Goal: Task Accomplishment & Management: Manage account settings

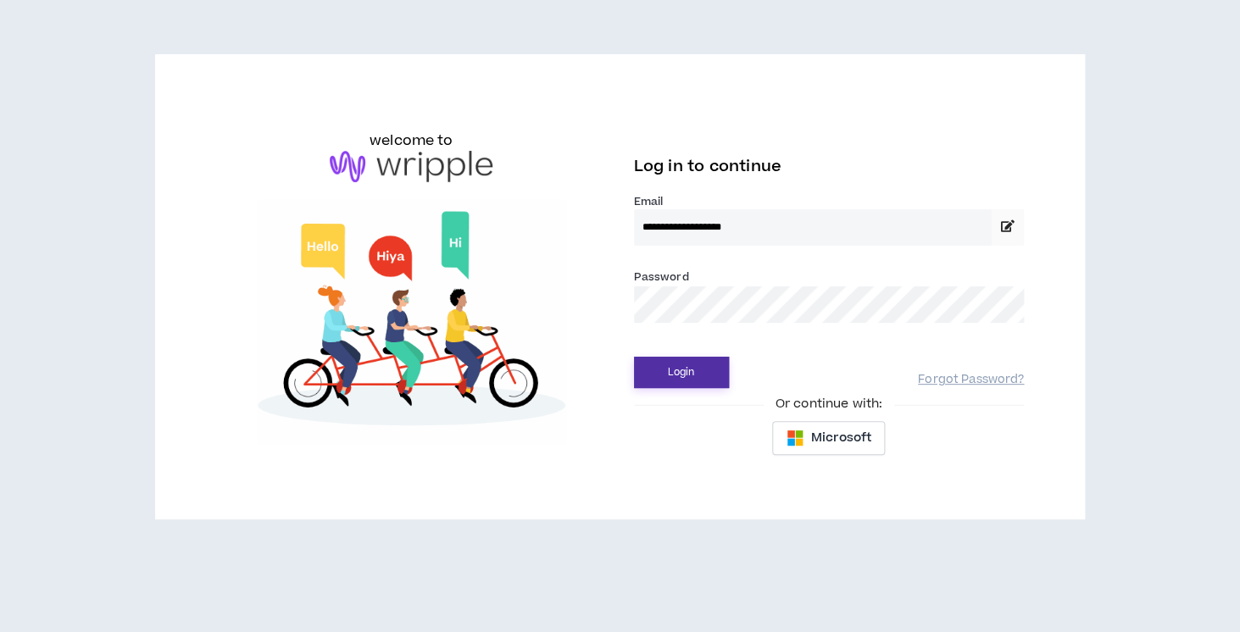
click at [690, 366] on button "Login" at bounding box center [681, 372] width 95 height 31
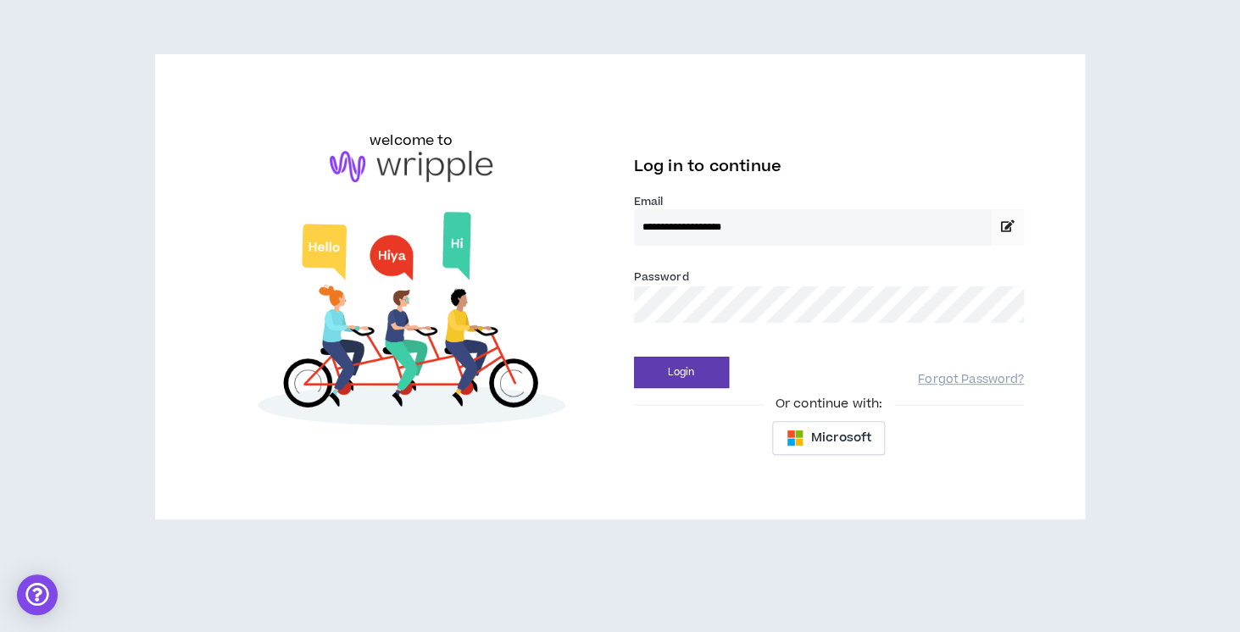
click at [634, 357] on button "Login" at bounding box center [681, 372] width 95 height 31
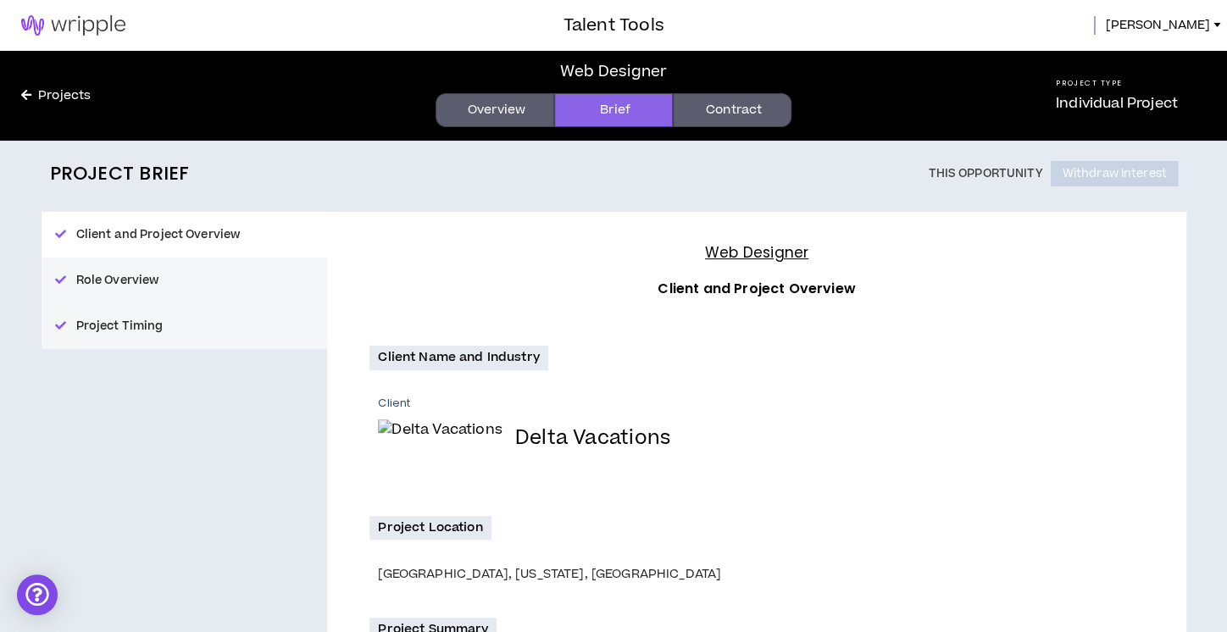
click at [726, 107] on link "Contract" at bounding box center [732, 110] width 119 height 34
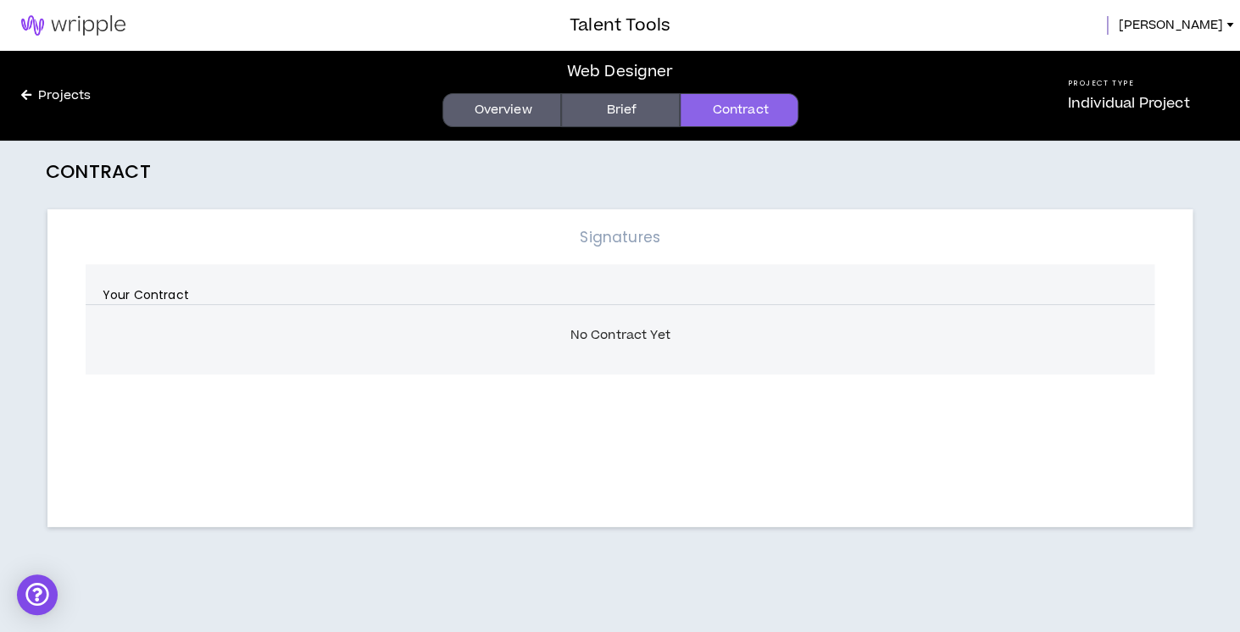
click at [85, 40] on link at bounding box center [73, 25] width 147 height 51
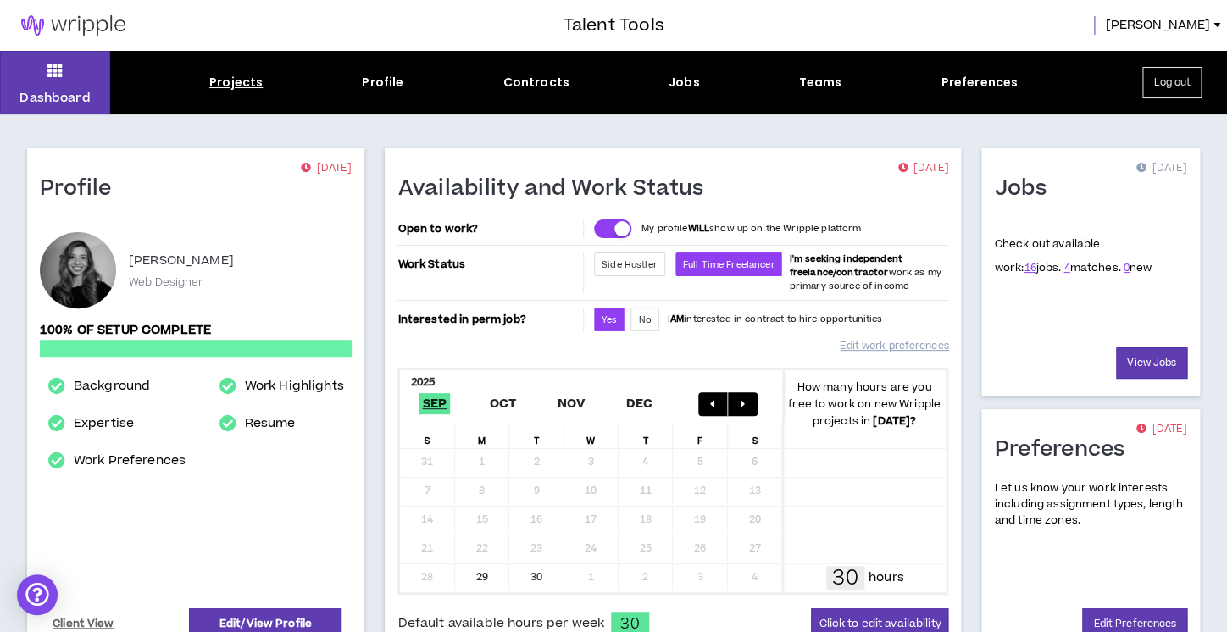
click at [219, 83] on div "Projects" at bounding box center [235, 83] width 53 height 18
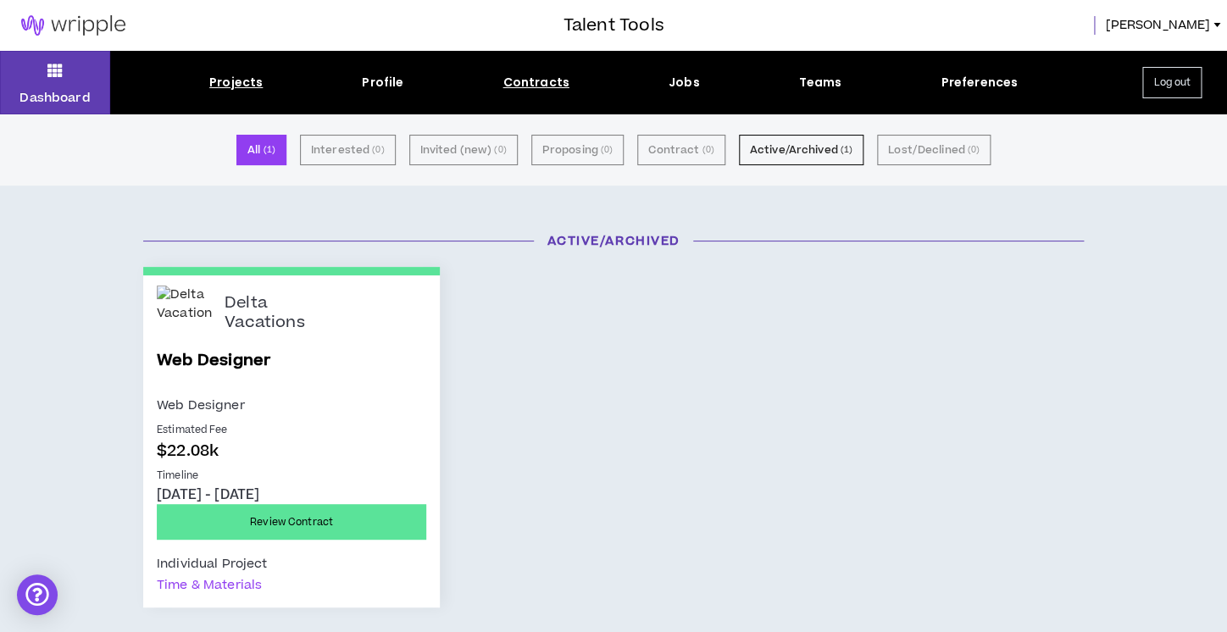
click at [526, 91] on div "Contracts" at bounding box center [536, 83] width 66 height 18
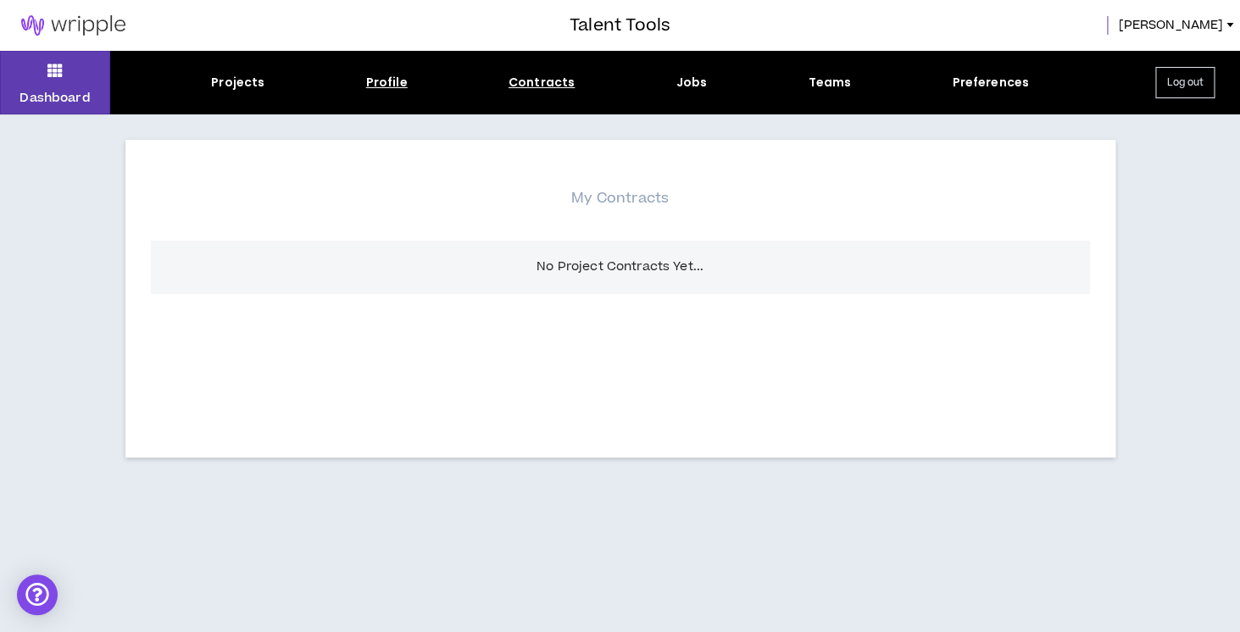
click at [388, 84] on div "Profile" at bounding box center [387, 83] width 42 height 18
select select "*"
select select "US"
select select "*******"
select select "*"
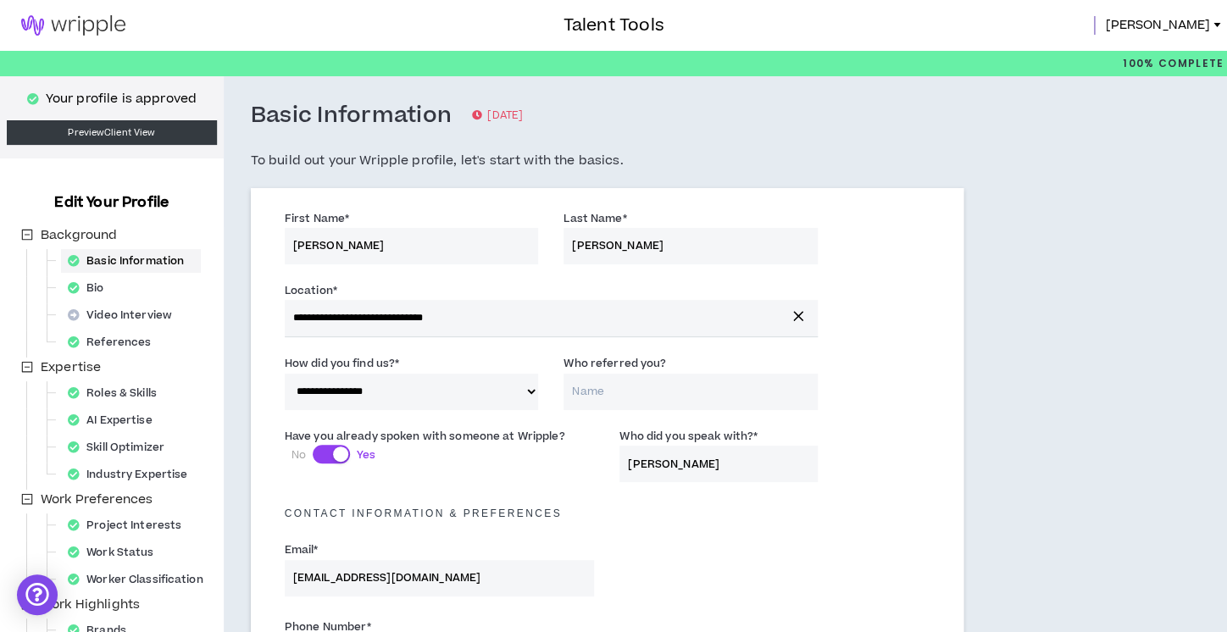
click at [123, 36] on link at bounding box center [73, 25] width 147 height 51
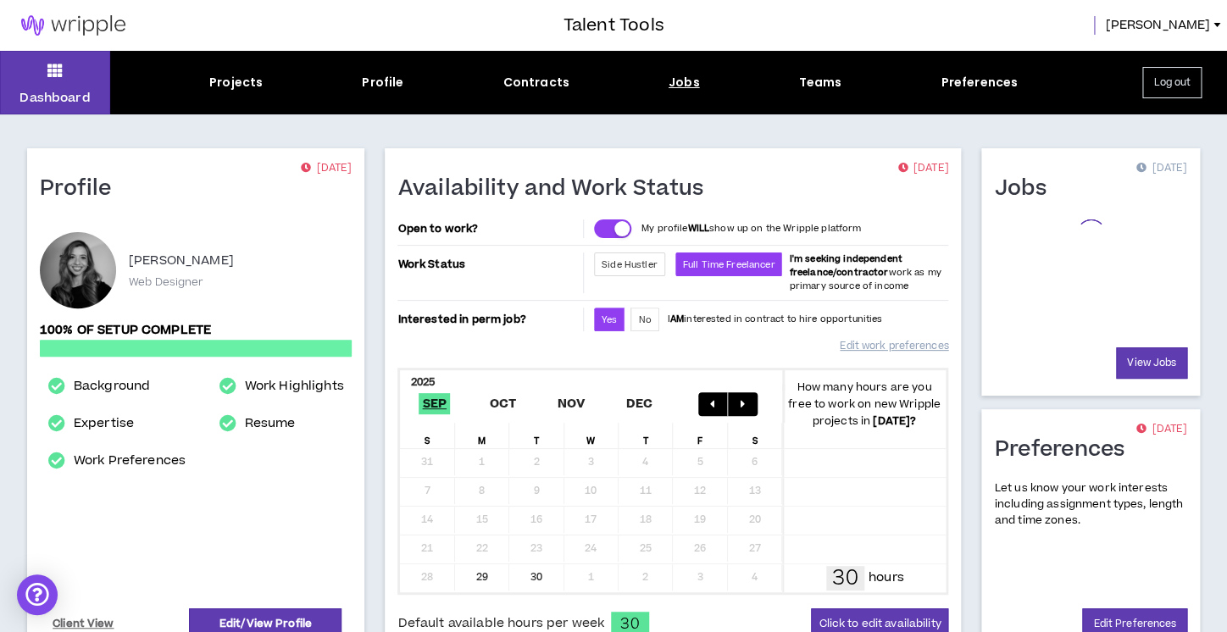
click at [674, 81] on div "Jobs" at bounding box center [684, 83] width 31 height 18
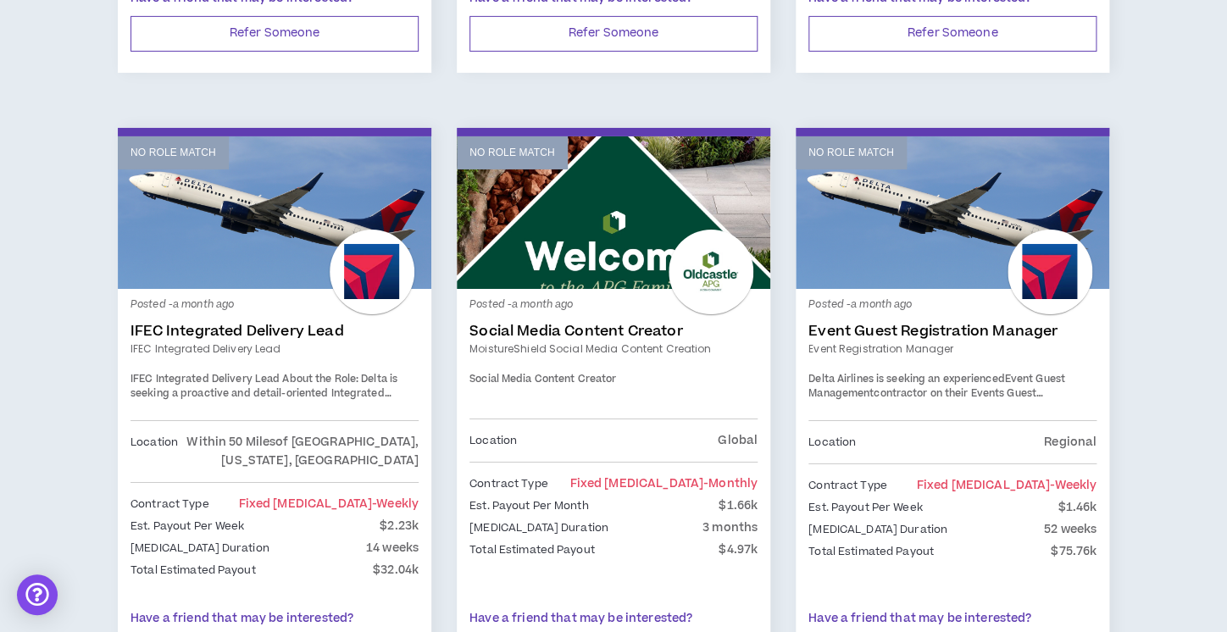
scroll to position [2157, 0]
